Goal: Task Accomplishment & Management: Manage account settings

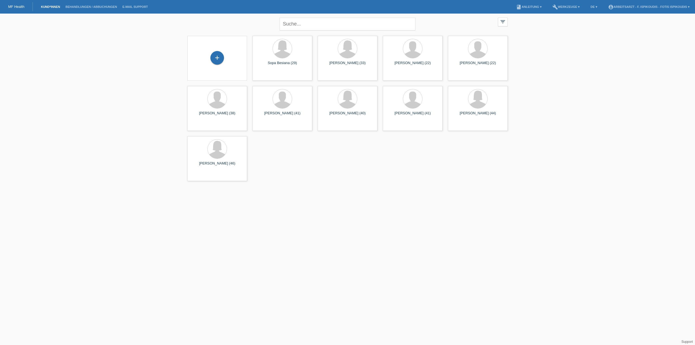
click at [640, 5] on li "account_circle Arbeitsarzt - F. Ispikoudis - Fotis Ispikoudis ▾" at bounding box center [648, 7] width 87 height 14
click at [639, 7] on link "account_circle Arbeitsarzt - F. Ispikoudis - Fotis Ispikoudis ▾" at bounding box center [648, 6] width 87 height 3
click at [613, 26] on link "Logout" at bounding box center [610, 27] width 11 height 4
click at [652, 10] on li "account_circle Arbeitsarzt - F. Ispikoudis - Fotis Ispikoudis ▾" at bounding box center [648, 7] width 87 height 14
click at [652, 7] on link "account_circle Arbeitsarzt - F. Ispikoudis - Fotis Ispikoudis ▾" at bounding box center [648, 6] width 87 height 3
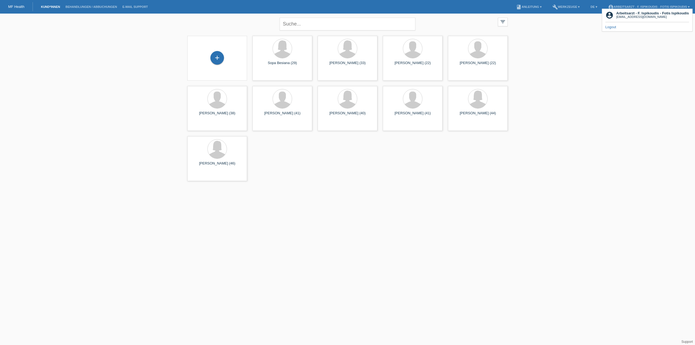
click at [619, 29] on div "account_circle Arbeitsarzt - F. Ispikoudis - Fotis Ispikoudis [EMAIL_ADDRESS][D…" at bounding box center [647, 20] width 91 height 23
click at [614, 25] on link "Logout" at bounding box center [610, 27] width 11 height 4
